Goal: Task Accomplishment & Management: Use online tool/utility

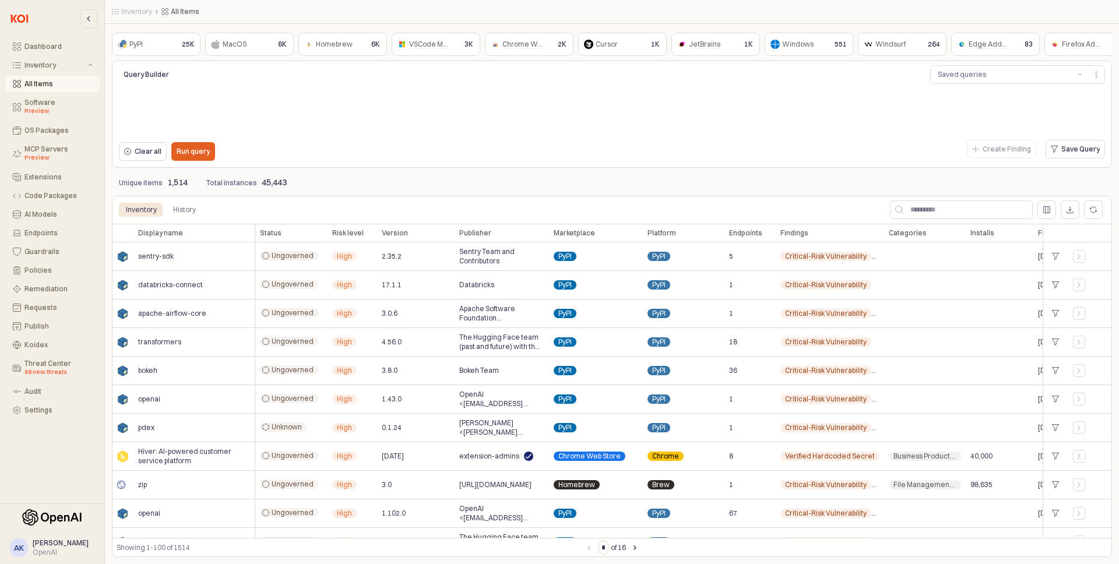
click at [402, 86] on div "App Frame" at bounding box center [611, 111] width 995 height 51
click at [50, 148] on div "MCP Servers Preview" at bounding box center [58, 153] width 68 height 17
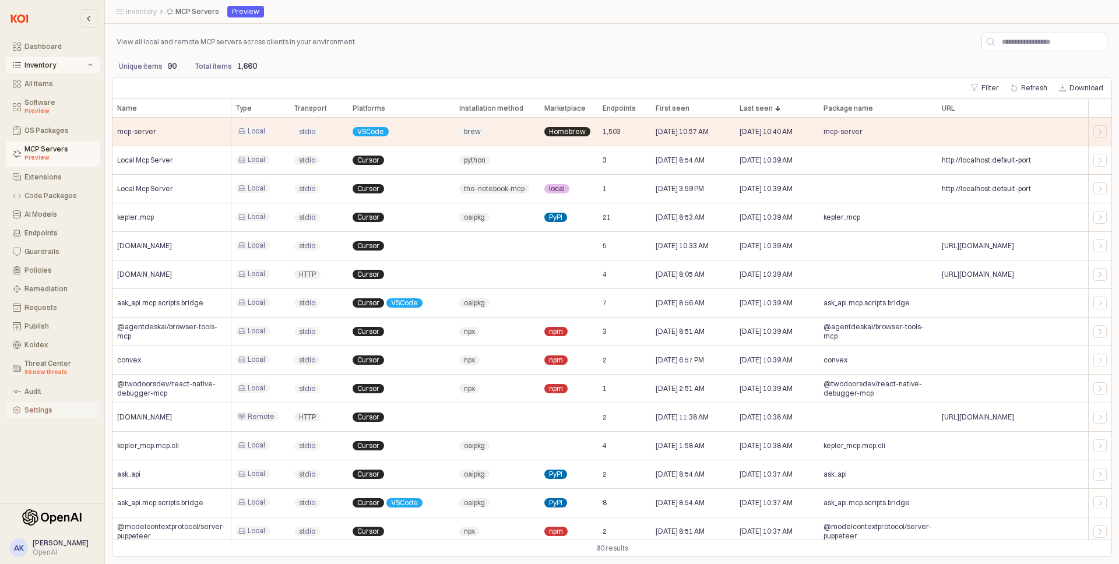
click at [26, 407] on div "Settings" at bounding box center [58, 410] width 68 height 8
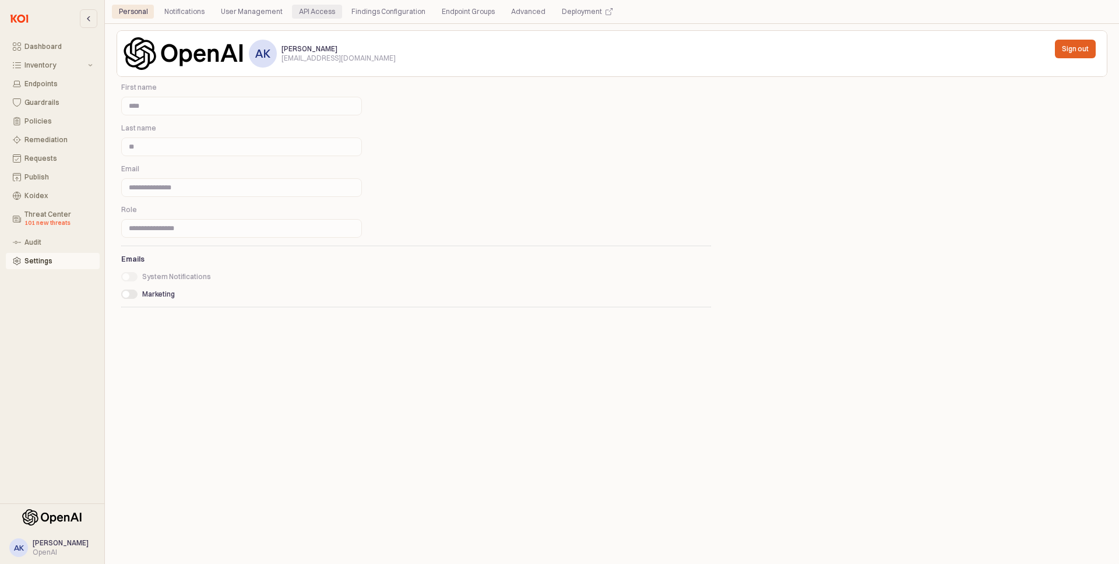
click at [318, 6] on div "API Access" at bounding box center [317, 12] width 36 height 14
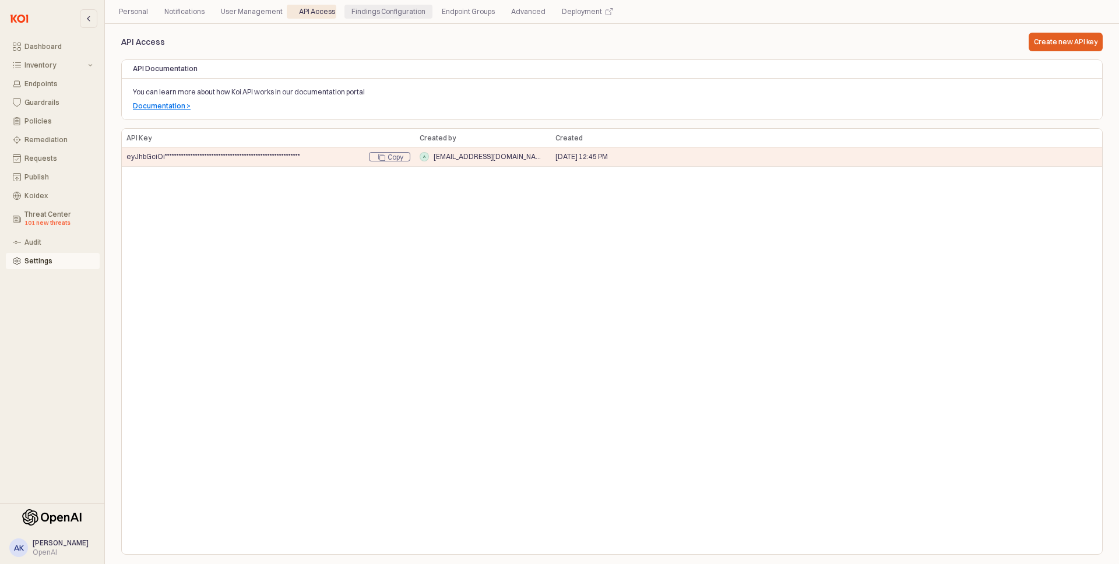
click at [355, 16] on div "Findings Configuration" at bounding box center [388, 12] width 74 height 14
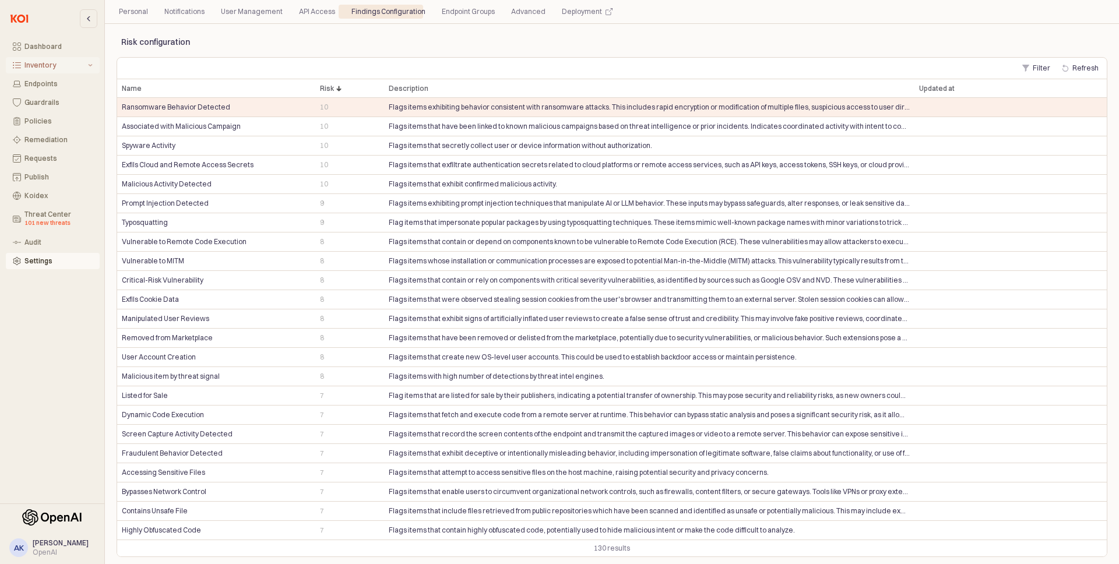
click at [59, 65] on div "Inventory" at bounding box center [54, 65] width 61 height 8
click at [92, 66] on icon "Inventory" at bounding box center [90, 64] width 5 height 5
click at [92, 66] on icon "Inventory" at bounding box center [90, 65] width 5 height 5
click at [56, 101] on div "Software Preview" at bounding box center [58, 106] width 68 height 17
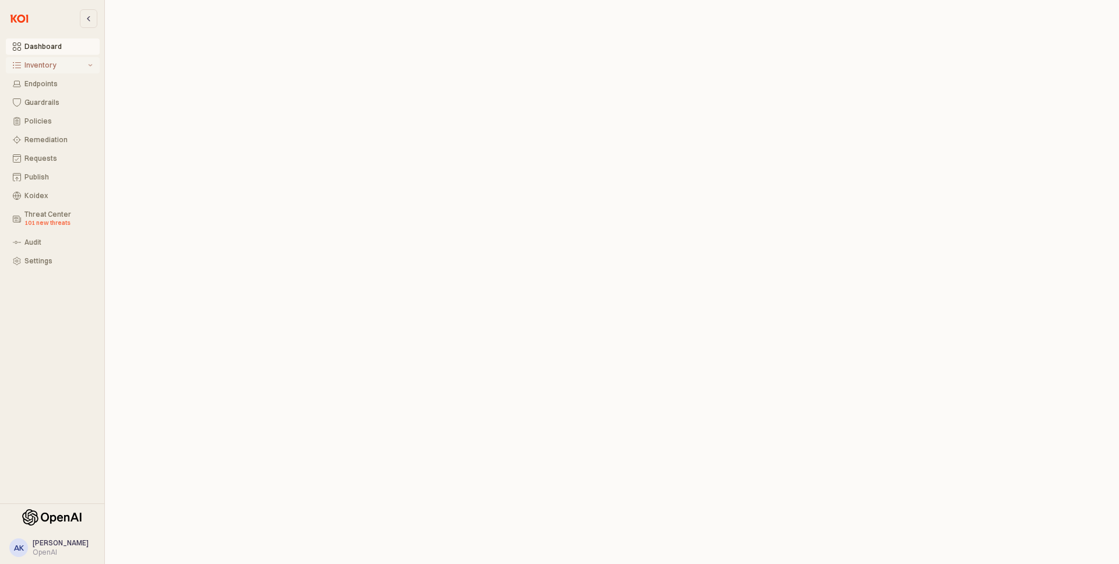
click at [86, 65] on div "Inventory" at bounding box center [89, 65] width 7 height 5
click at [51, 147] on div "MCP Servers Preview" at bounding box center [58, 153] width 68 height 17
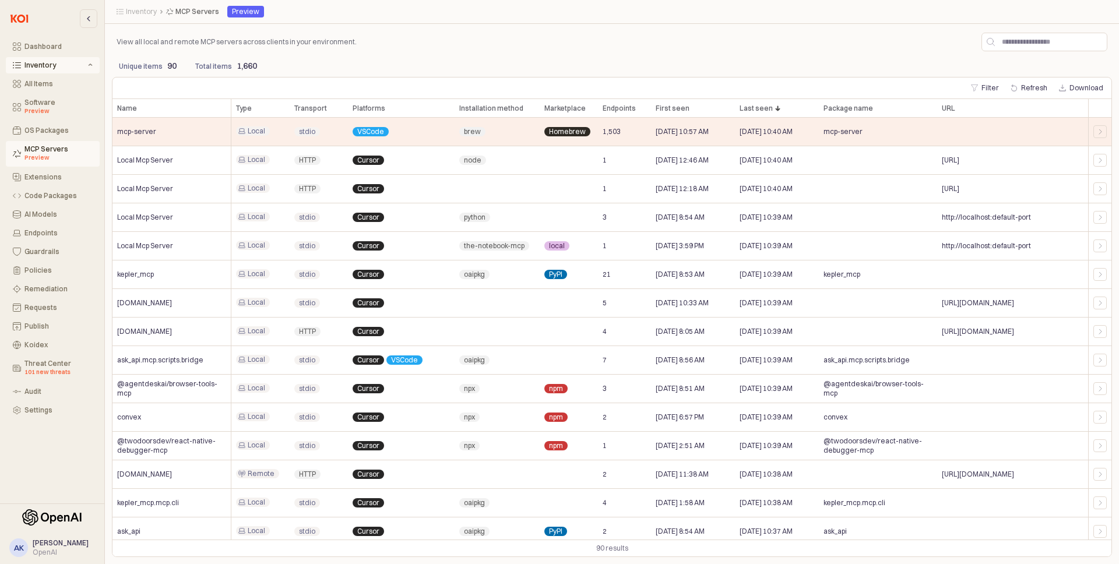
click at [808, 37] on div "View all local and remote MCP servers across clients in your environment." at bounding box center [612, 41] width 1000 height 23
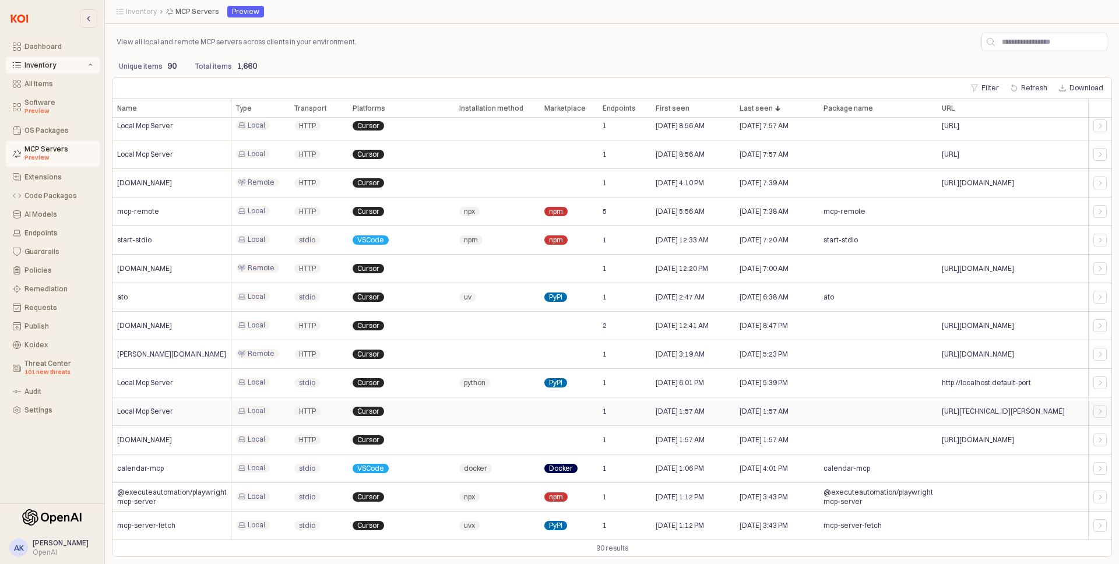
scroll to position [2148, 0]
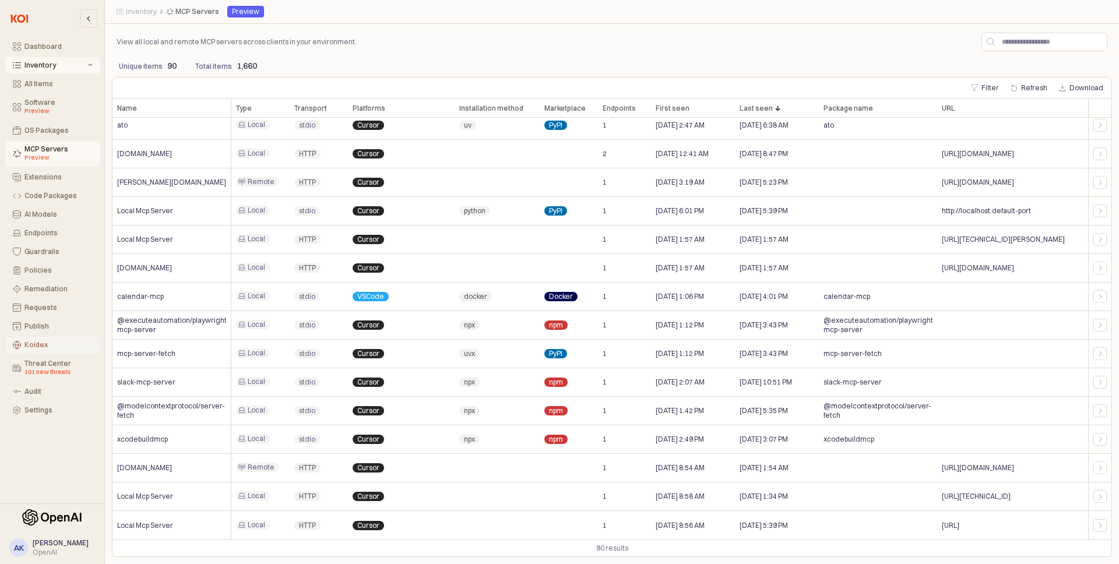
click at [30, 351] on button "Koidex" at bounding box center [53, 345] width 94 height 16
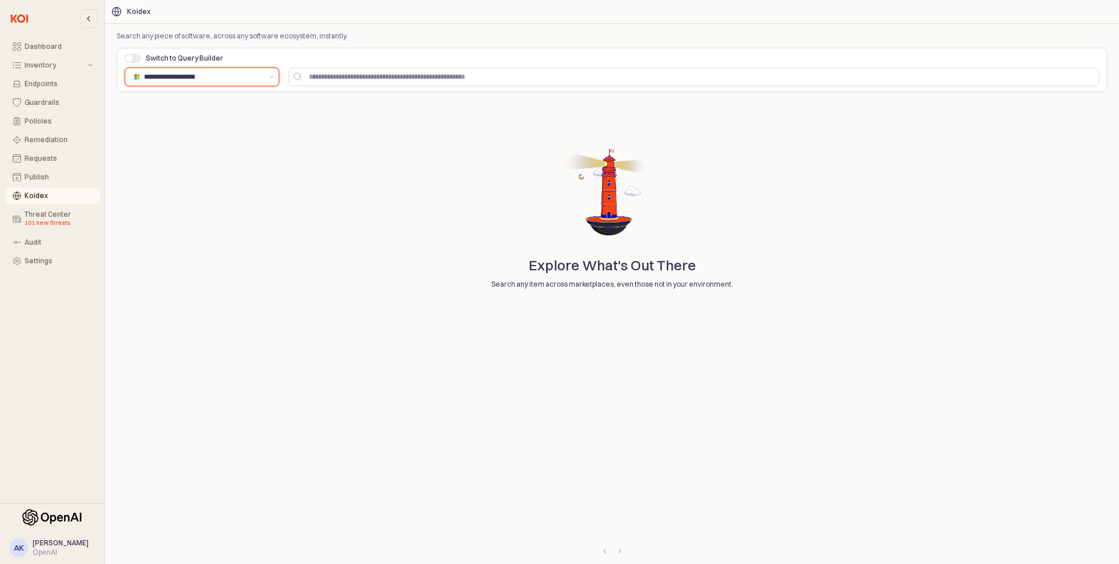
click at [249, 75] on input "**********" at bounding box center [203, 77] width 118 height 12
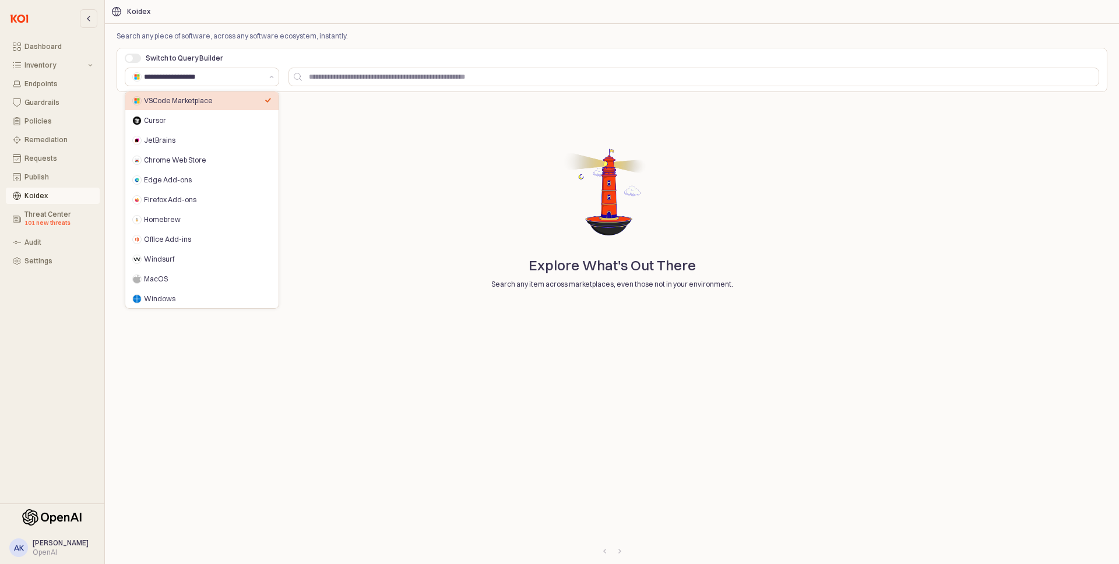
click at [170, 57] on span "Switch to Query Builder" at bounding box center [185, 58] width 78 height 9
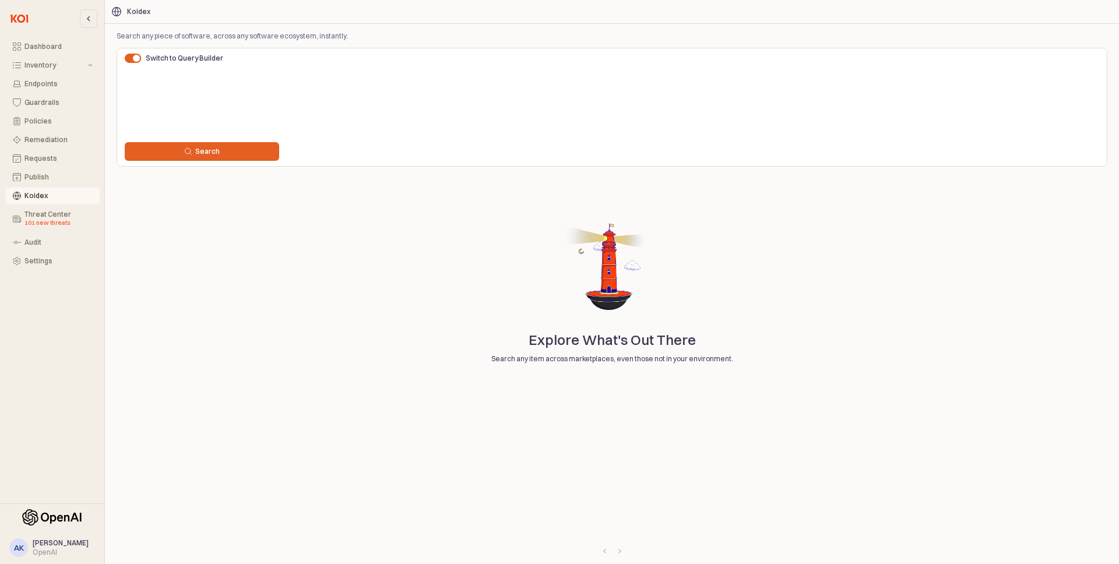
click at [143, 57] on div "Switch to Query Builder" at bounding box center [243, 58] width 237 height 9
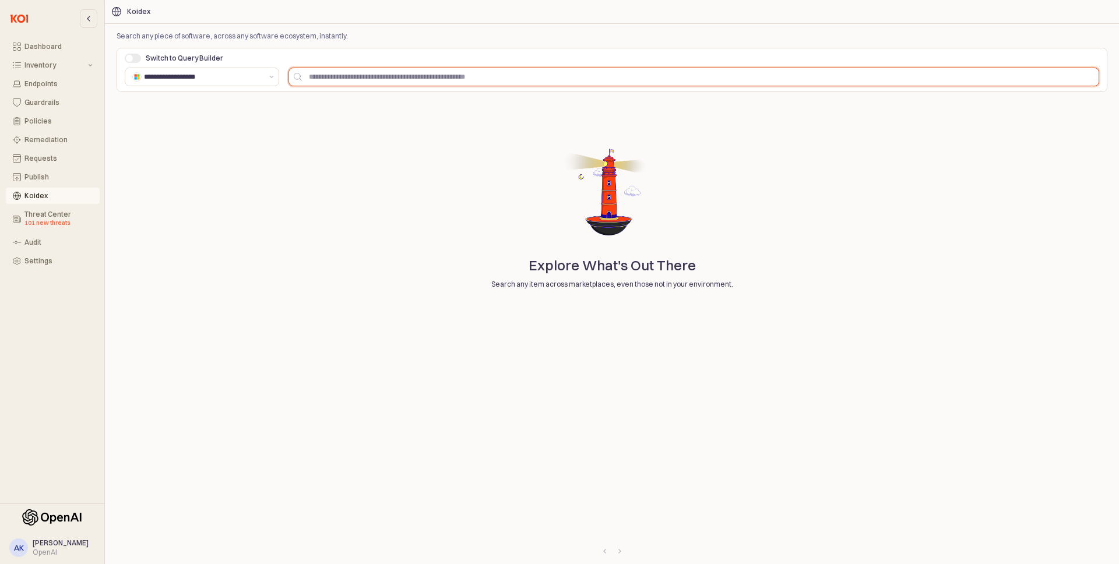
click at [332, 77] on input "App Frame" at bounding box center [700, 76] width 797 height 17
type input "*****"
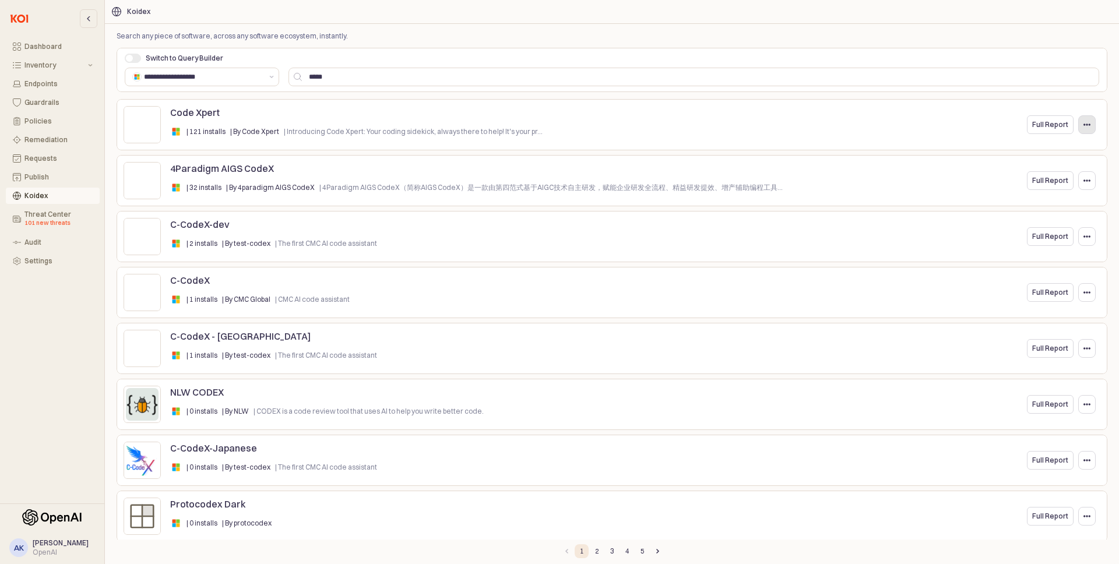
click at [1080, 125] on button "App Frame" at bounding box center [1086, 124] width 17 height 19
click at [1051, 125] on p "Full Report" at bounding box center [1050, 124] width 36 height 9
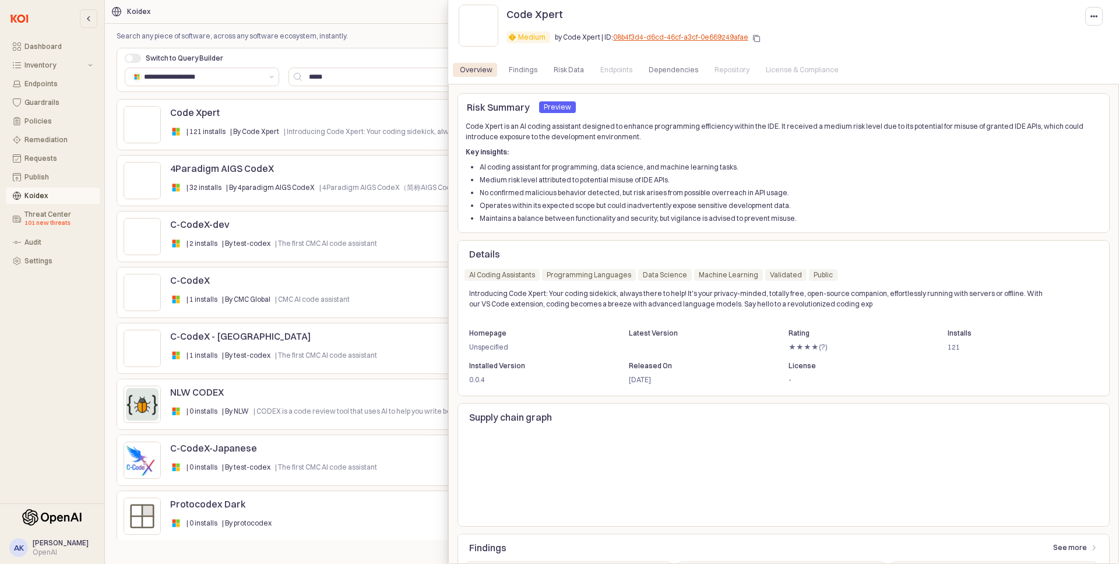
scroll to position [79, 0]
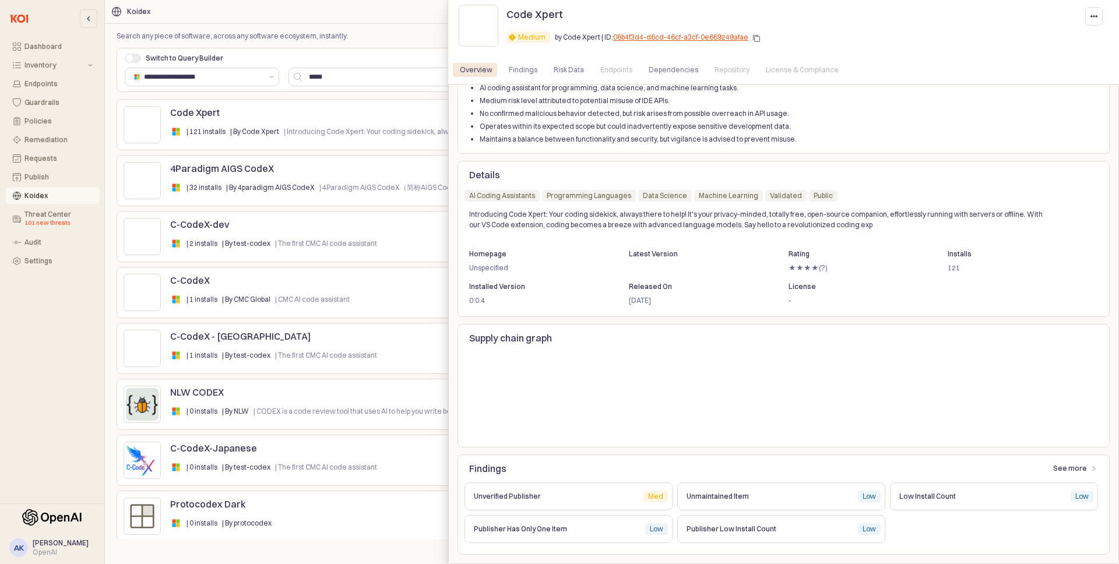
click at [339, 313] on div at bounding box center [559, 282] width 1119 height 564
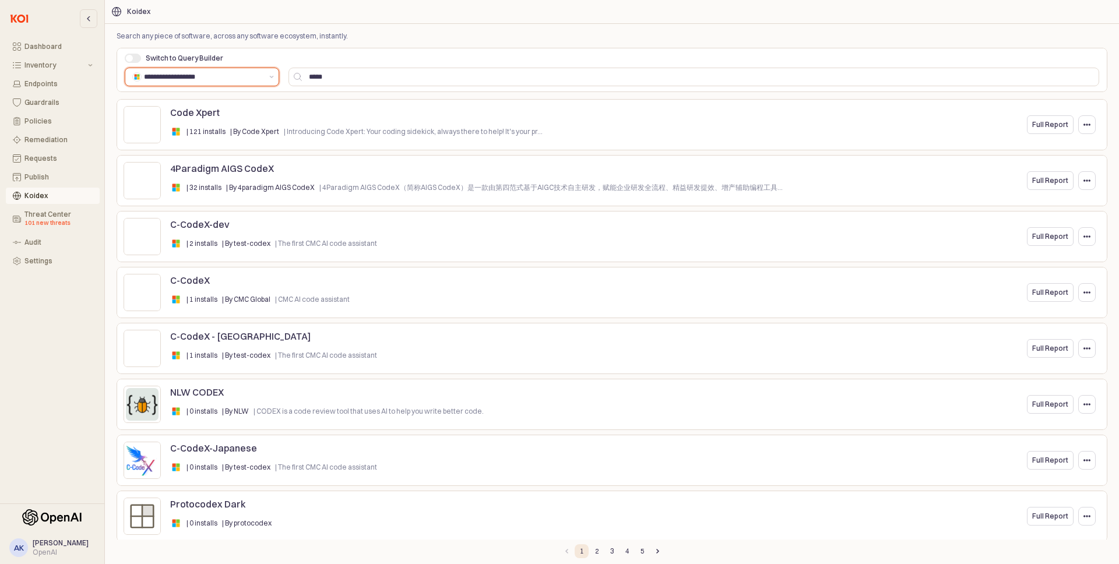
click at [182, 80] on input "**********" at bounding box center [203, 77] width 118 height 12
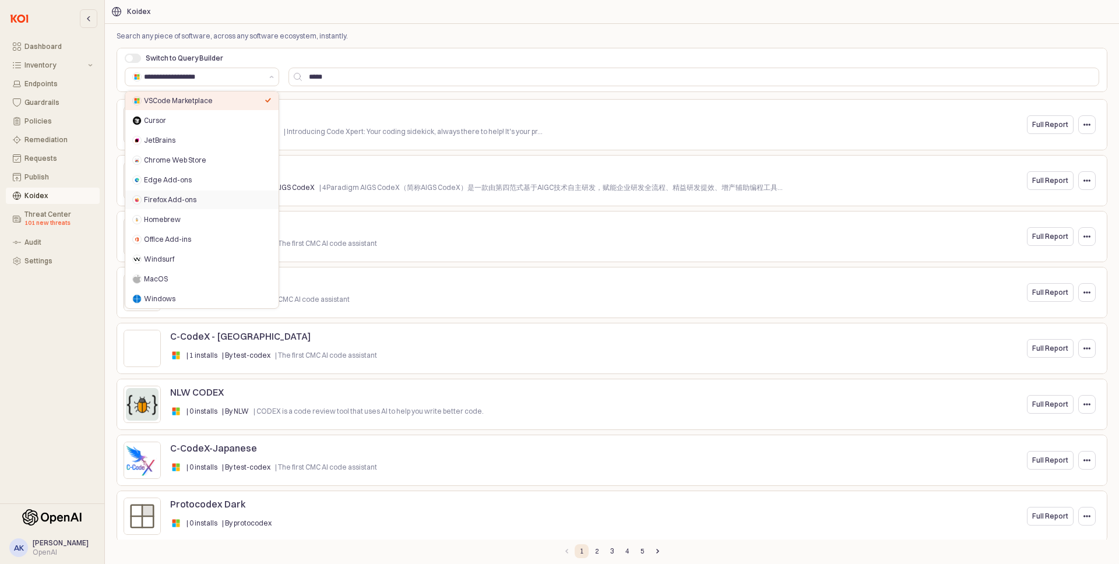
click at [59, 347] on div "Dashboard Inventory Endpoints Guardrails Policies Remediation Requests Publish …" at bounding box center [52, 252] width 104 height 494
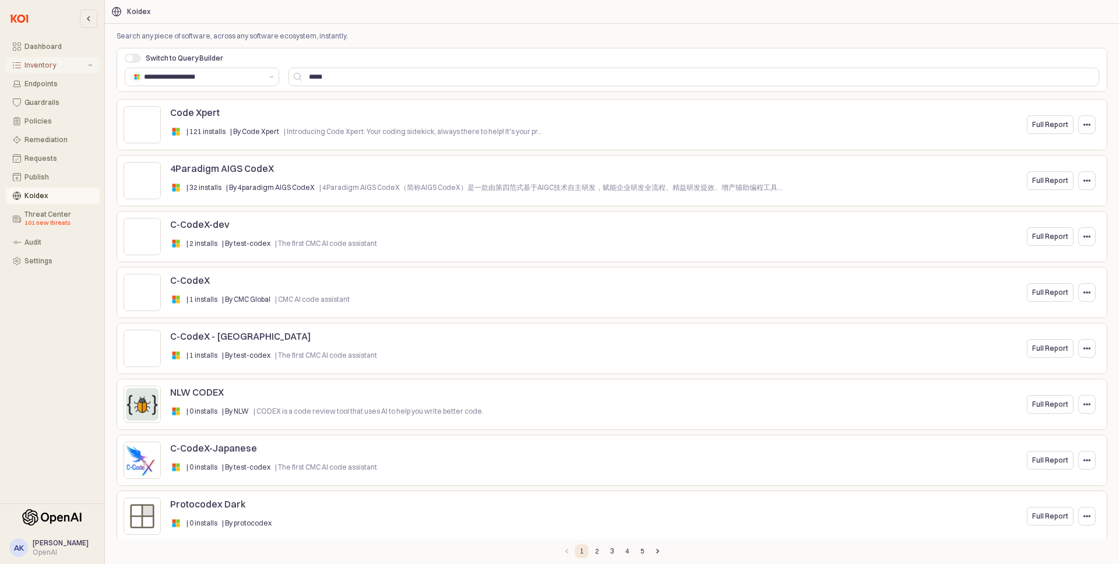
click at [91, 64] on icon "Inventory" at bounding box center [90, 65] width 5 height 5
click at [50, 147] on div "MCP Servers Preview" at bounding box center [58, 153] width 68 height 17
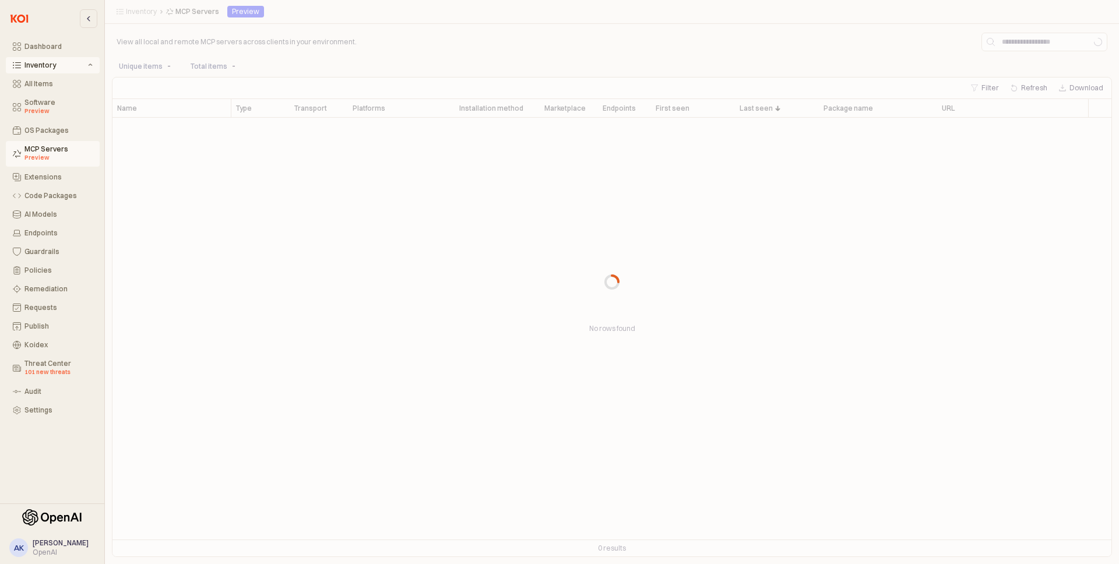
click at [431, 47] on div "App Frame" at bounding box center [612, 282] width 1014 height 564
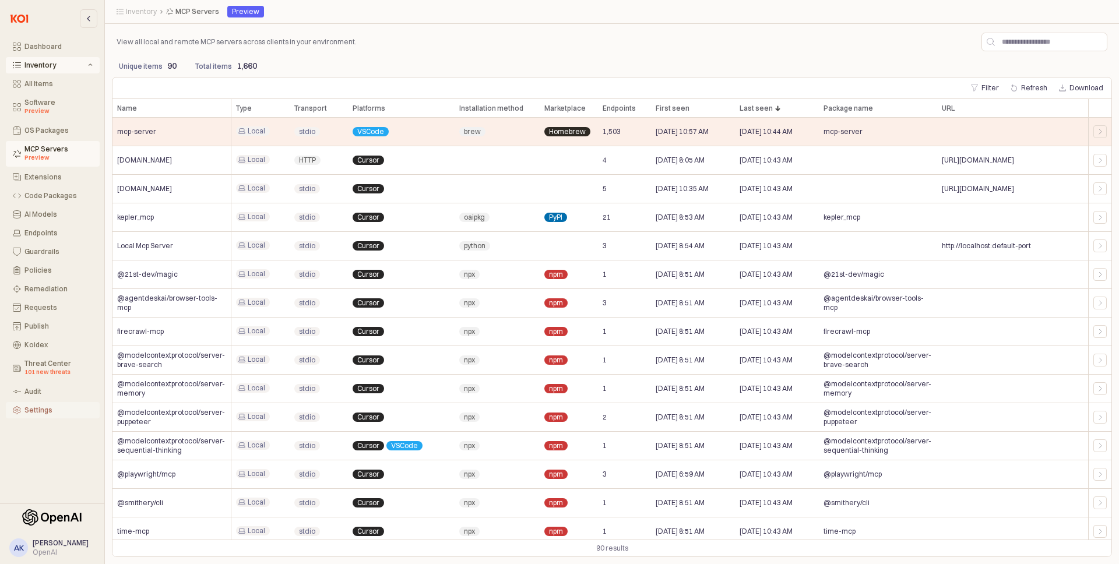
click at [53, 413] on div "Settings" at bounding box center [58, 410] width 68 height 8
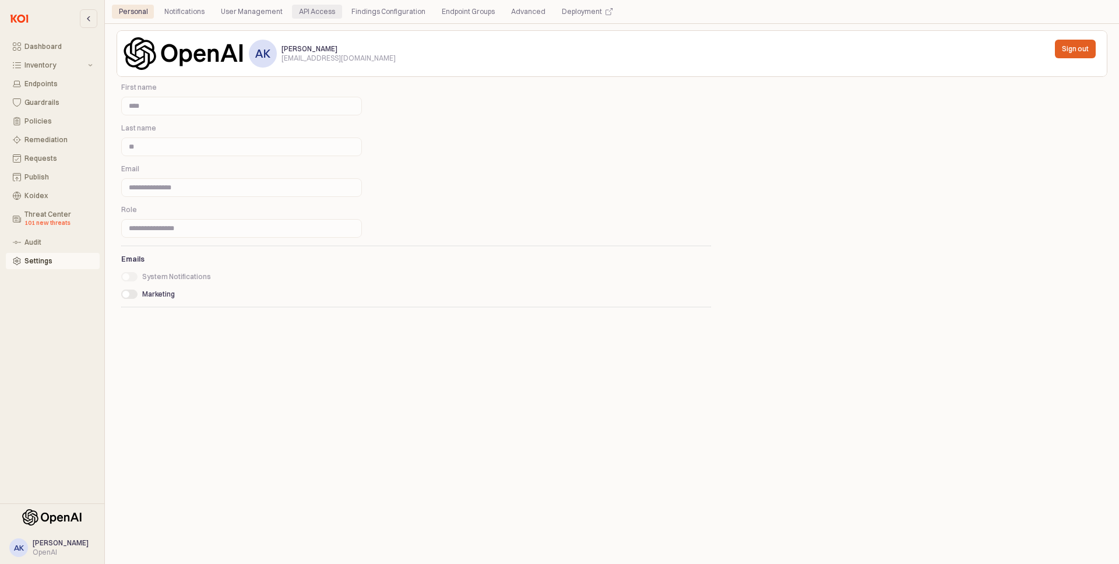
click at [318, 16] on div "API Access" at bounding box center [317, 12] width 36 height 14
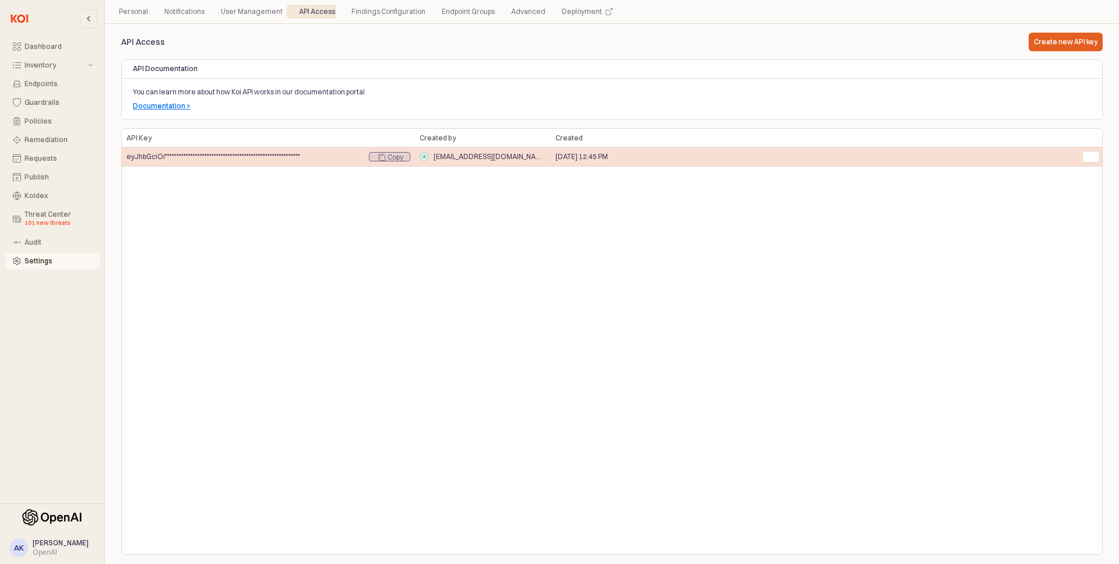
click at [382, 161] on span "Copy" at bounding box center [390, 157] width 36 height 9
